Goal: Task Accomplishment & Management: Use online tool/utility

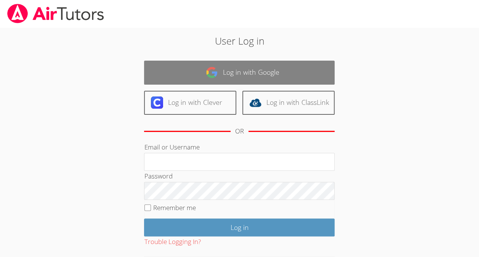
click at [229, 65] on link "Log in with Google" at bounding box center [239, 73] width 191 height 24
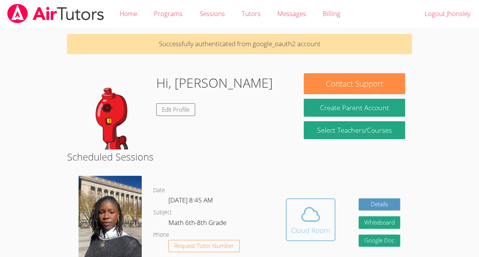
click at [318, 223] on icon at bounding box center [310, 214] width 21 height 21
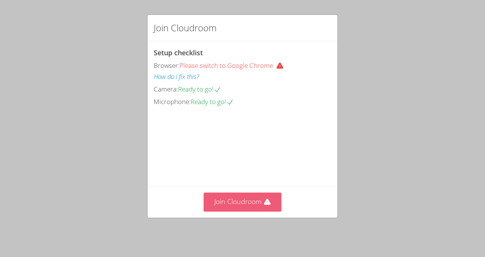
click at [224, 197] on button "Join Cloudroom" at bounding box center [243, 202] width 78 height 19
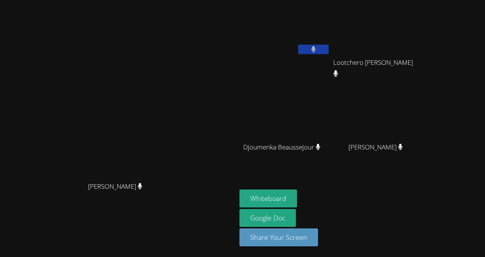
click at [175, 174] on video at bounding box center [118, 113] width 114 height 130
click at [297, 201] on button "Whiteboard" at bounding box center [269, 199] width 58 height 18
click at [482, 88] on div "[PERSON_NAME] [PERSON_NAME] [PERSON_NAME] Lootchero [PERSON_NAME] Lootchero [PE…" at bounding box center [242, 128] width 485 height 257
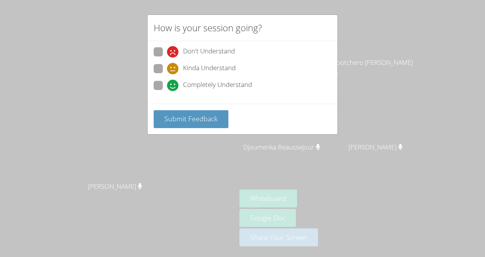
drag, startPoint x: 204, startPoint y: 61, endPoint x: 182, endPoint y: 61, distance: 21.7
click at [182, 61] on div "Don't Understand Kinda Understand Completely Understand" at bounding box center [243, 70] width 178 height 47
click at [167, 91] on span at bounding box center [167, 91] width 0 height 0
click at [167, 81] on input "Completely Understand" at bounding box center [170, 84] width 6 height 6
radio input "true"
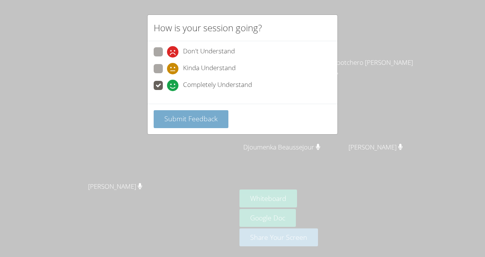
click at [183, 117] on span "Submit Feedback" at bounding box center [190, 118] width 53 height 9
